Goal: Information Seeking & Learning: Check status

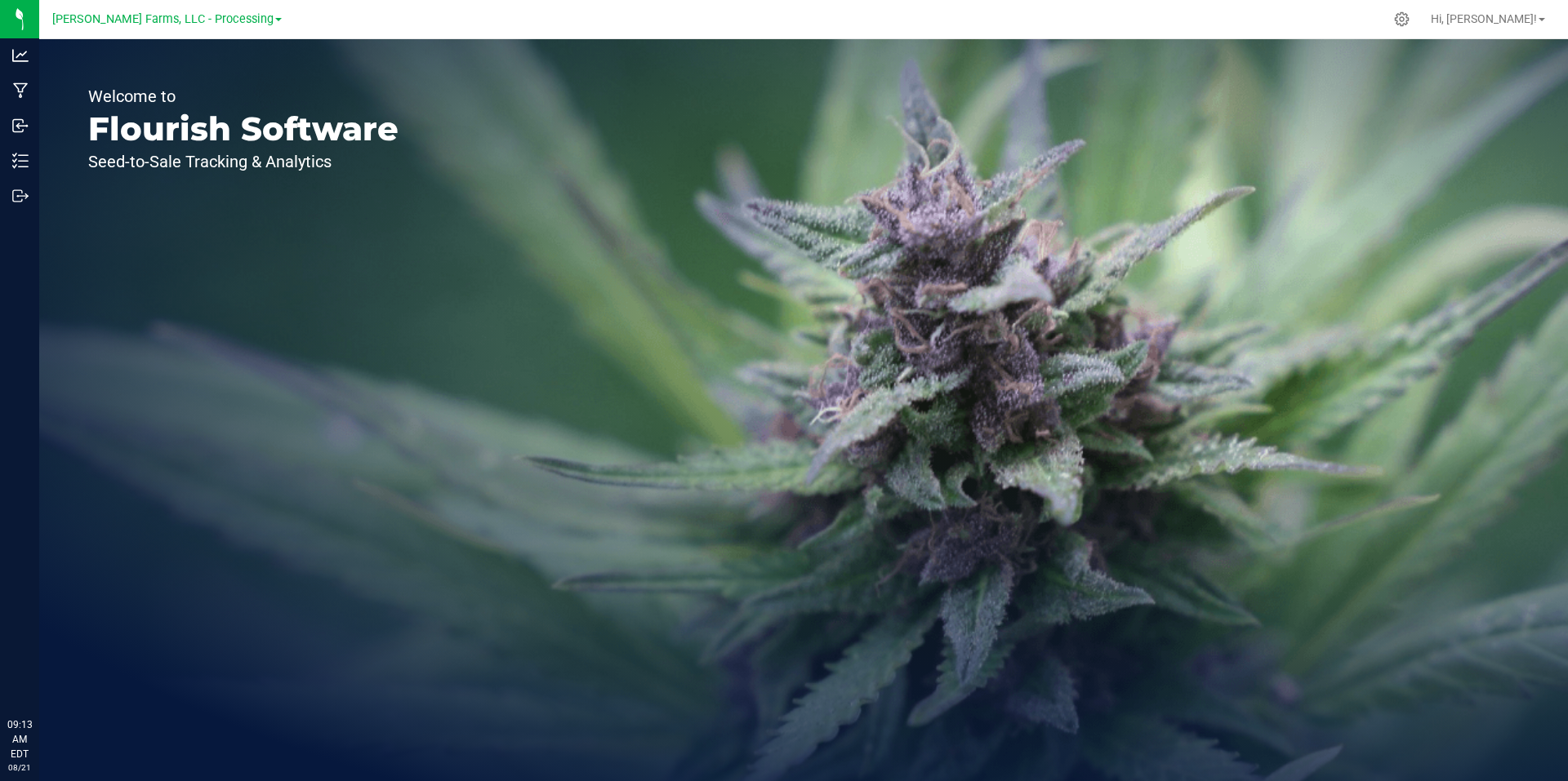
click at [247, 27] on div "[PERSON_NAME] Farms, LLC - Processing" at bounding box center [166, 18] width 229 height 19
click at [253, 14] on span "[PERSON_NAME] Farms, LLC - Processing" at bounding box center [162, 19] width 221 height 14
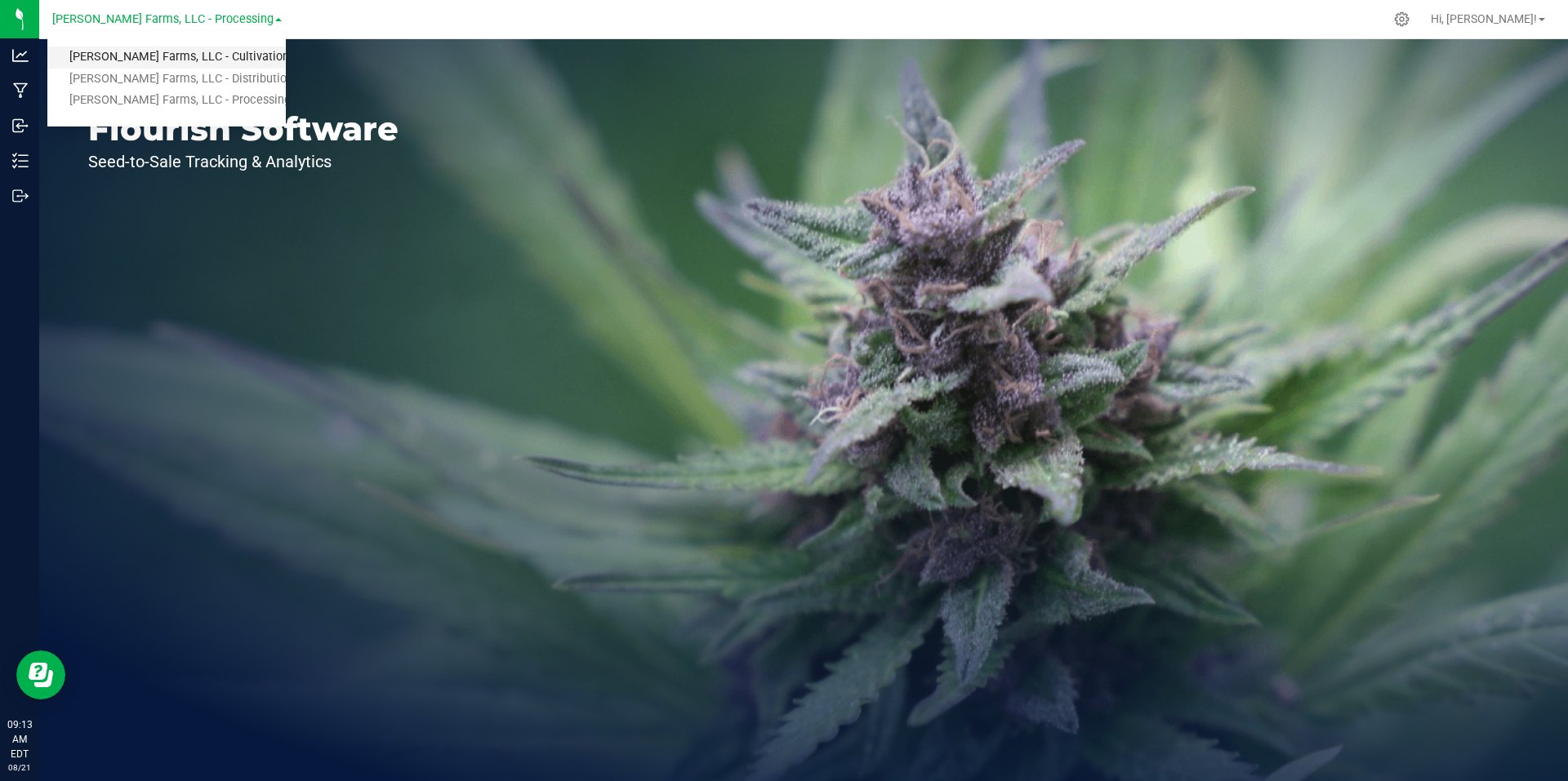
click at [230, 54] on link "[PERSON_NAME] Farms, LLC - Cultivation" at bounding box center [166, 57] width 239 height 22
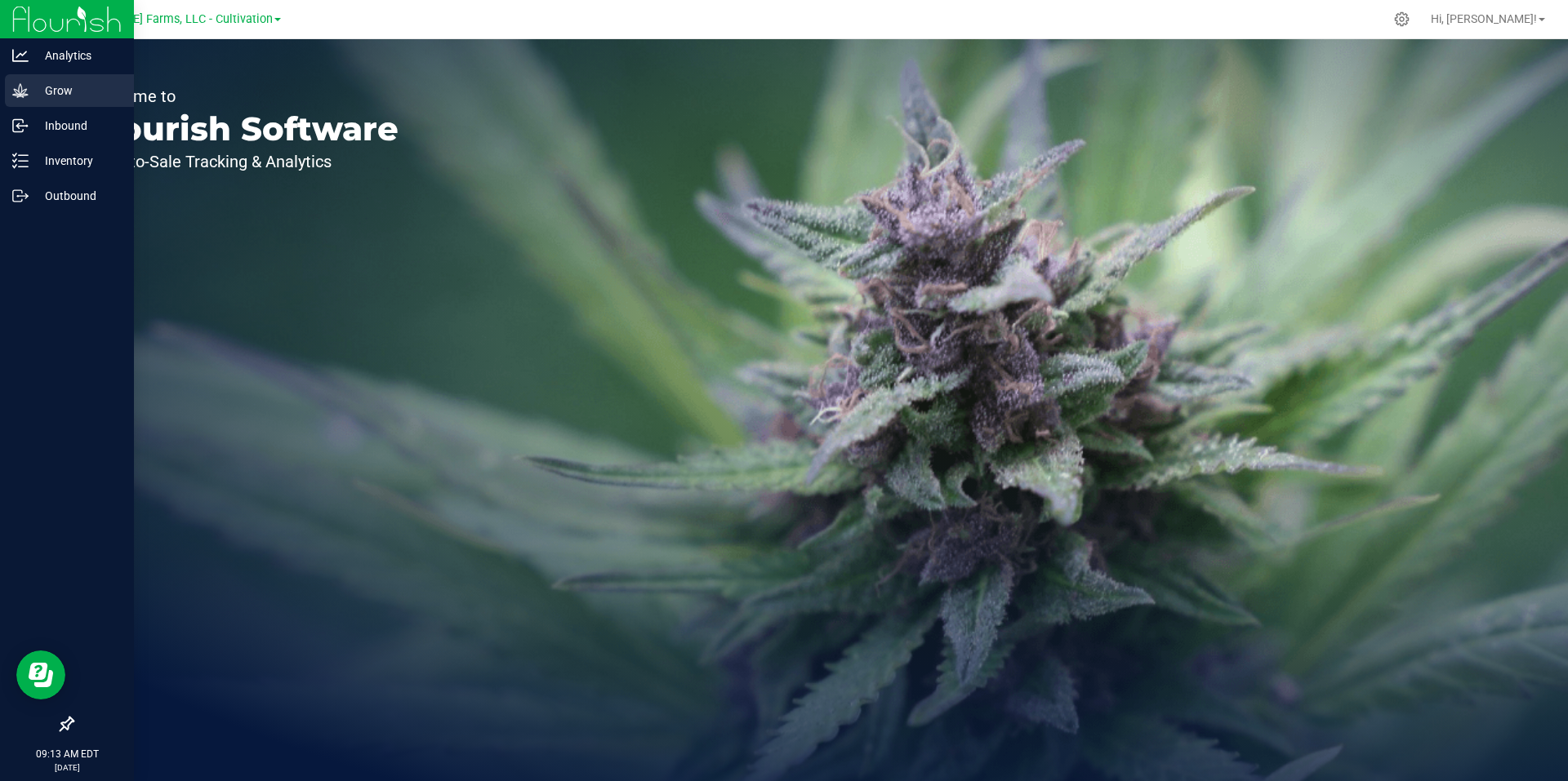
click at [62, 87] on p "Grow" at bounding box center [77, 90] width 98 height 19
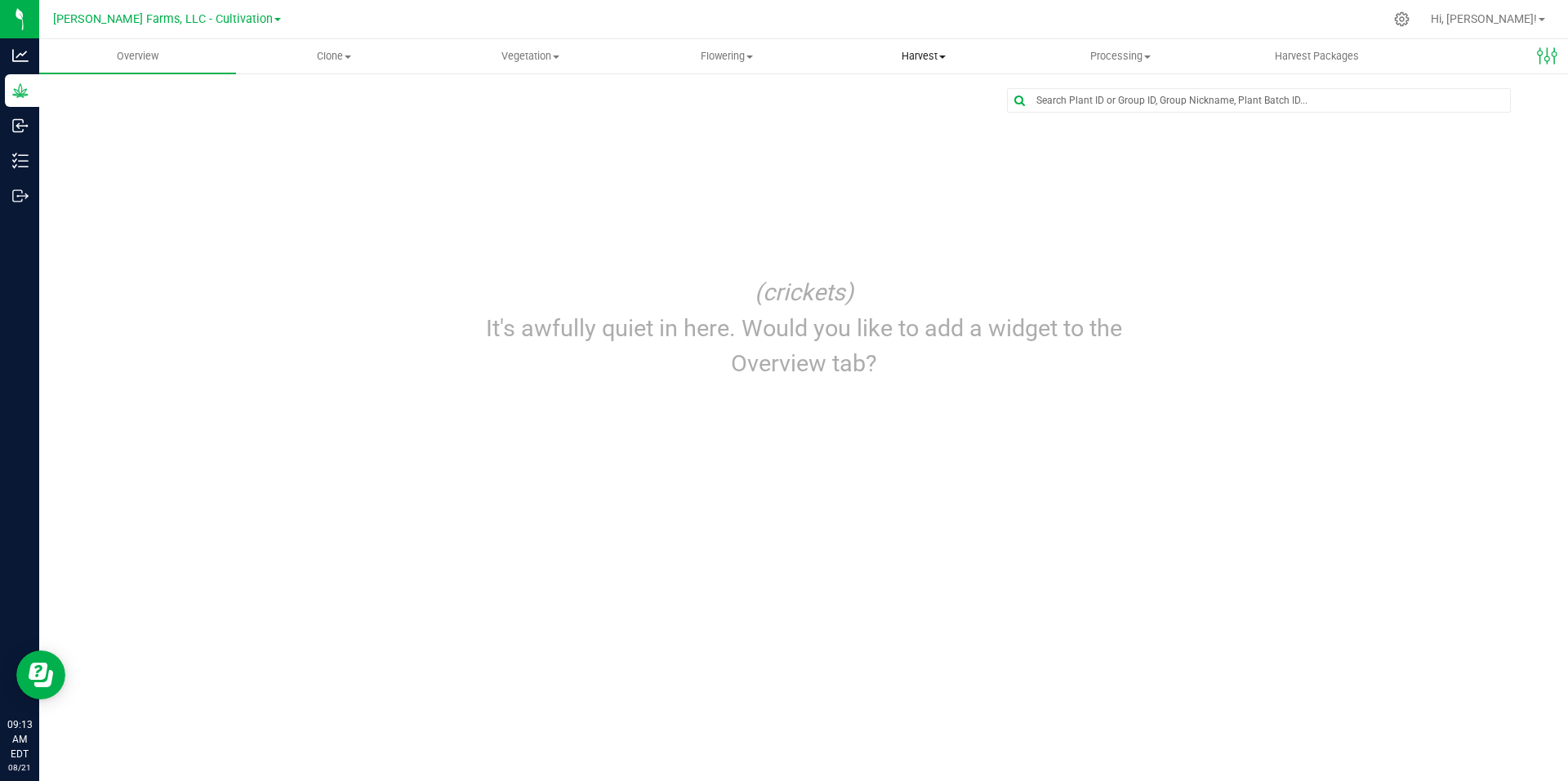
click at [902, 50] on span "Harvest" at bounding box center [924, 55] width 195 height 14
click at [896, 84] on ul "Harvests Harvested plants" at bounding box center [924, 108] width 197 height 69
click at [886, 93] on span "Harvests" at bounding box center [871, 98] width 91 height 14
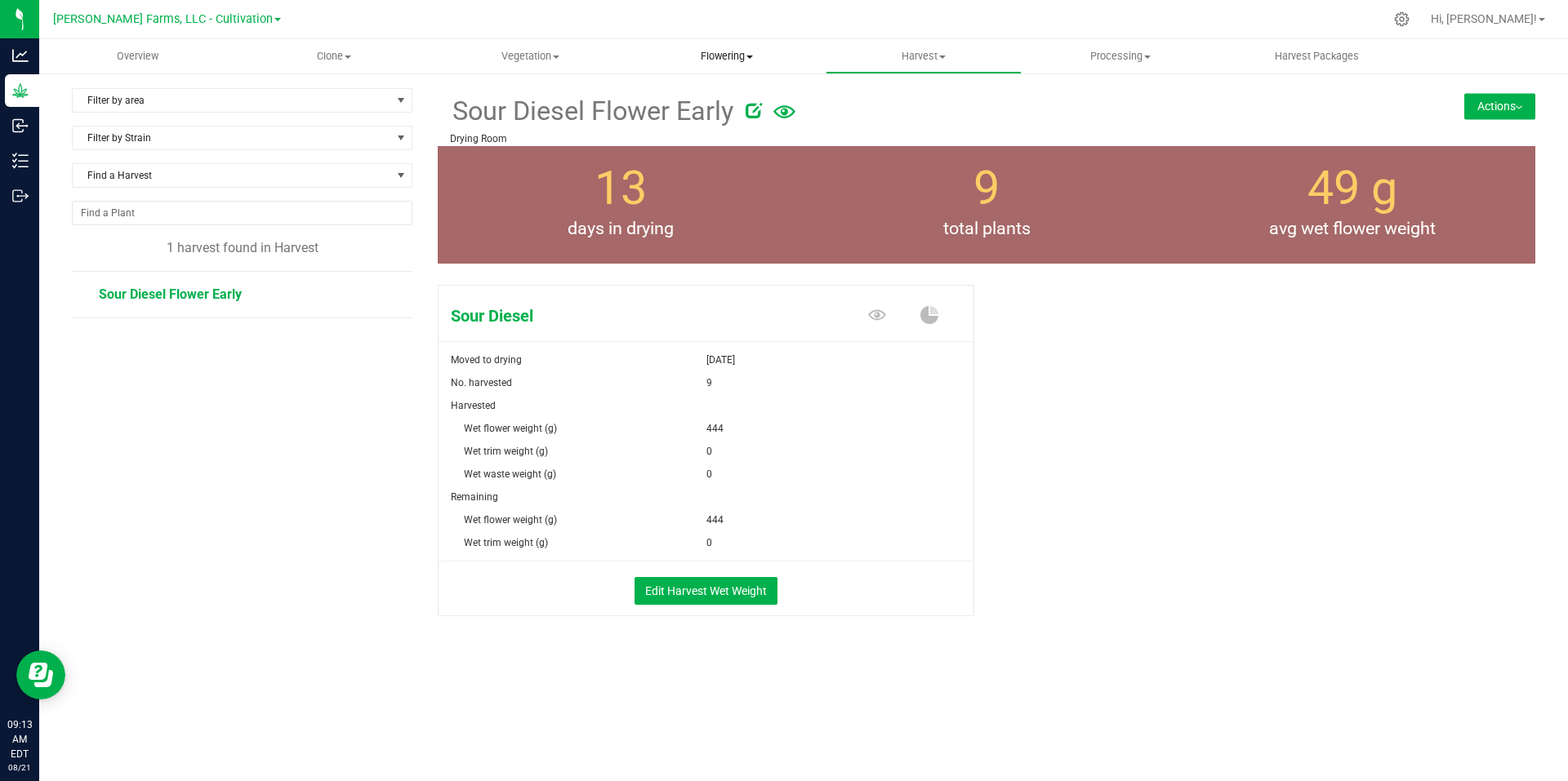
click at [721, 58] on span "Flowering" at bounding box center [727, 55] width 195 height 14
click at [731, 120] on span "Flowering groups" at bounding box center [696, 118] width 135 height 14
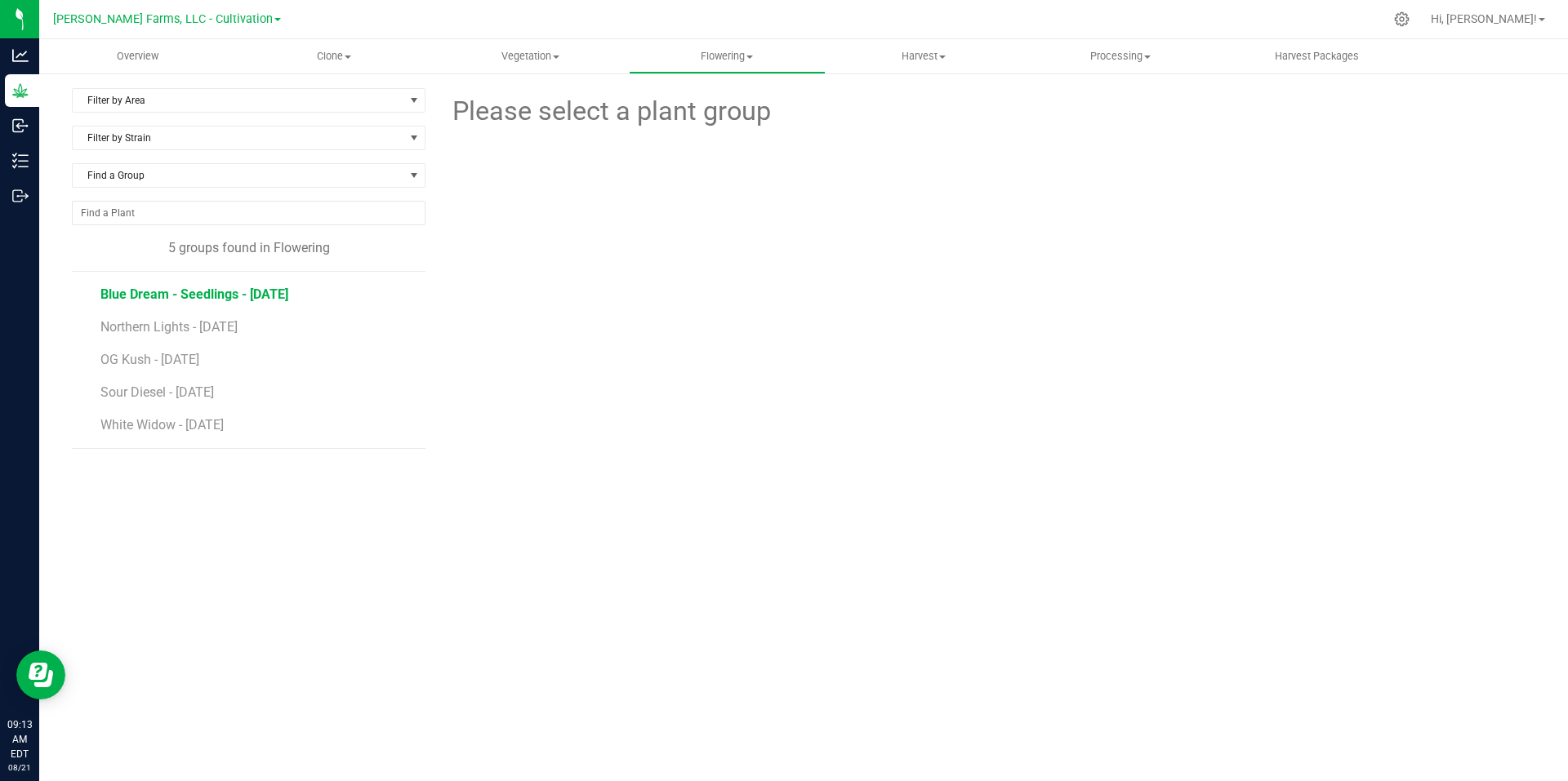
click at [148, 291] on span "Blue Dream - Seedlings - [DATE]" at bounding box center [195, 294] width 188 height 15
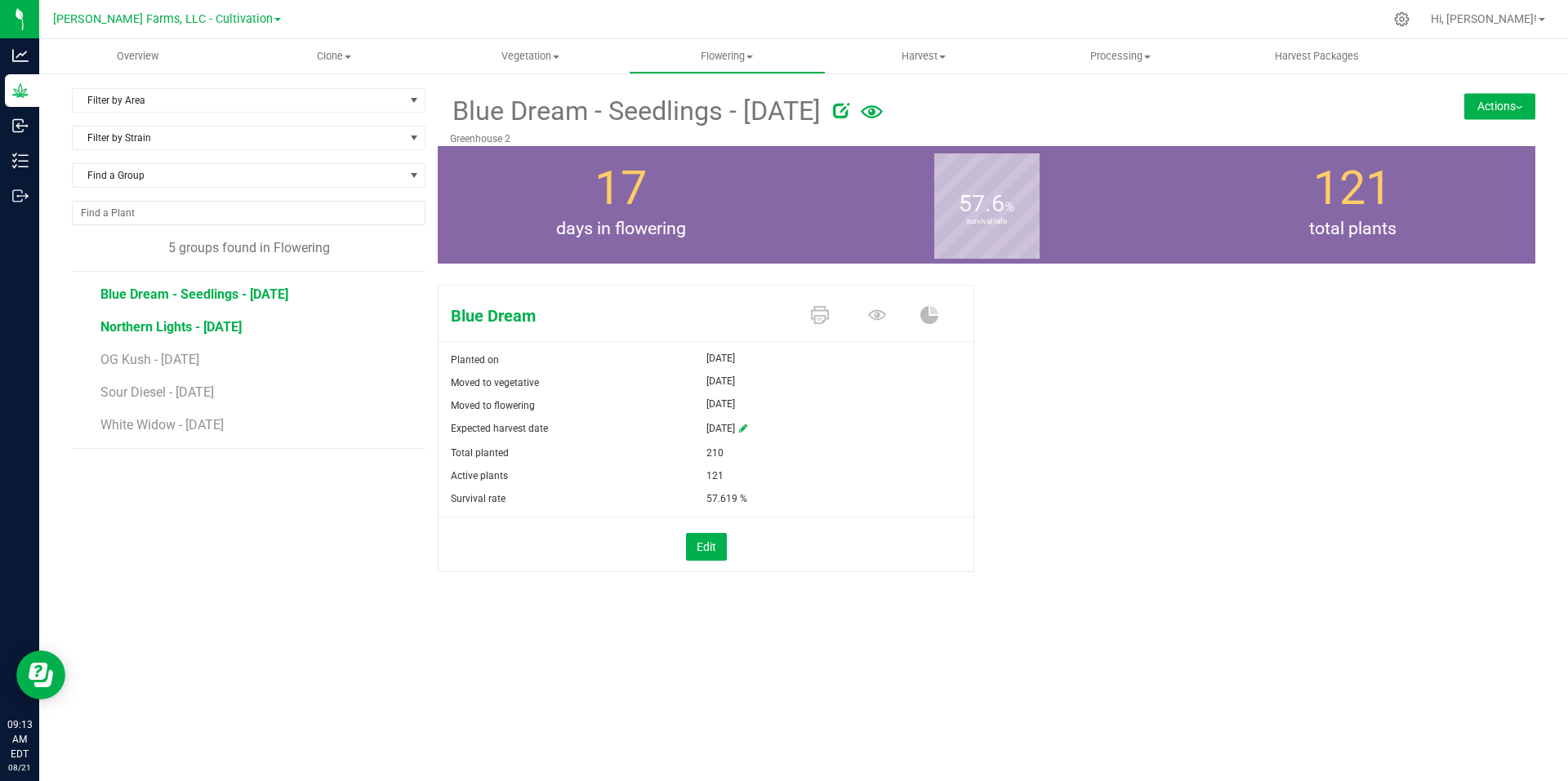
click at [129, 326] on span "Northern Lights - [DATE]" at bounding box center [171, 327] width 141 height 15
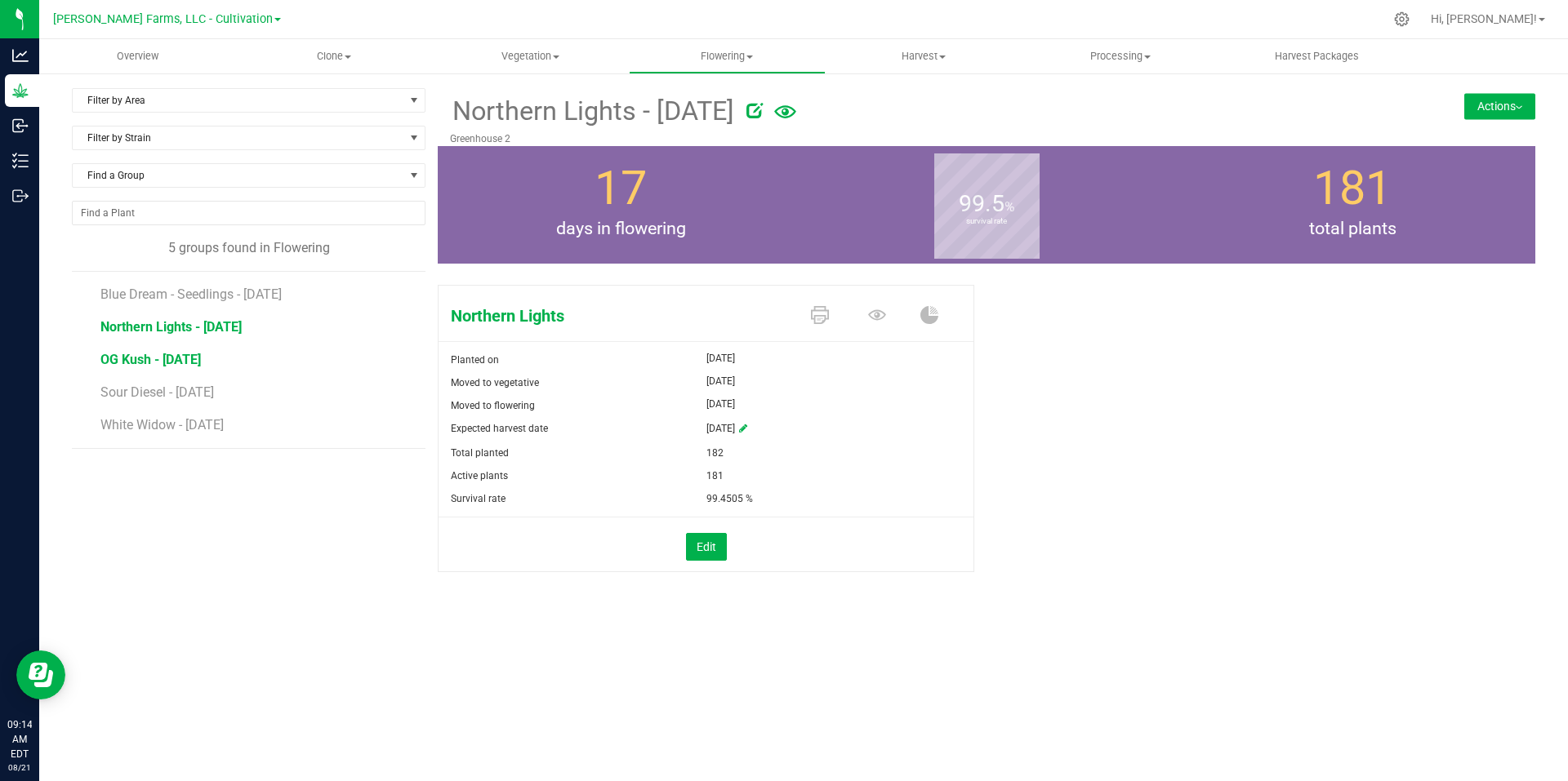
click at [139, 359] on span "OG Kush - [DATE]" at bounding box center [151, 359] width 101 height 15
click at [125, 422] on span "White Widow - [DATE]" at bounding box center [164, 425] width 126 height 15
click at [160, 325] on span "Northern Lights - [DATE]" at bounding box center [171, 327] width 141 height 15
click at [139, 296] on span "Blue Dream - Seedlings - [DATE]" at bounding box center [195, 294] width 188 height 15
